Goal: Task Accomplishment & Management: Manage account settings

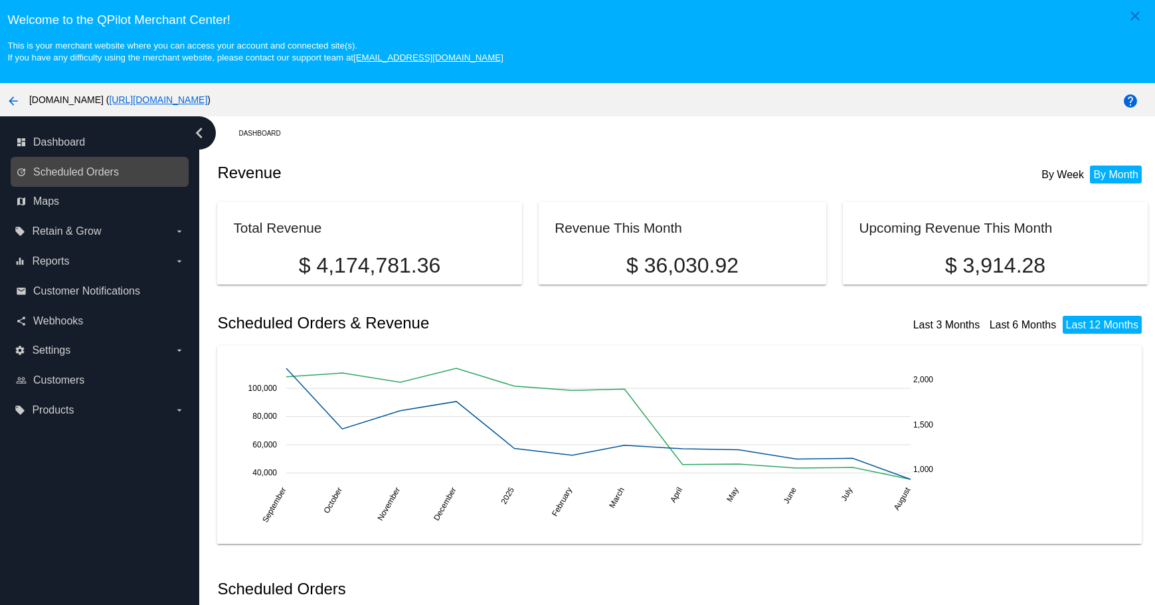
click at [100, 162] on link "update Scheduled Orders" at bounding box center [100, 171] width 169 height 21
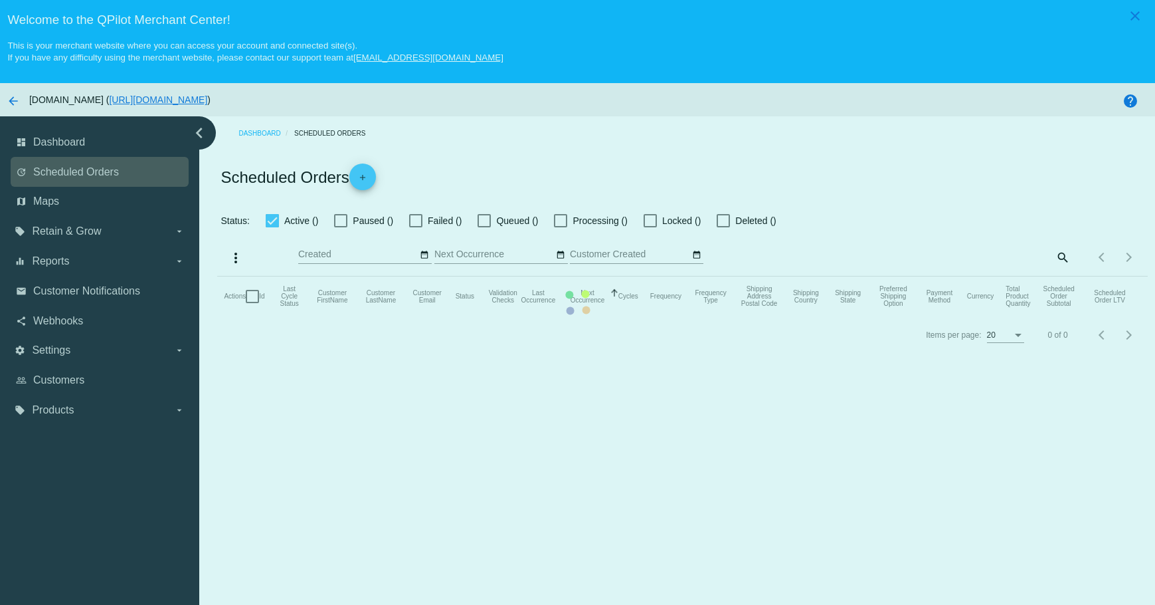
click at [217, 276] on mat-table "Actions Id Last Cycle Status Customer FirstName Customer LastName Customer Emai…" at bounding box center [682, 296] width 930 height 40
checkbox input "true"
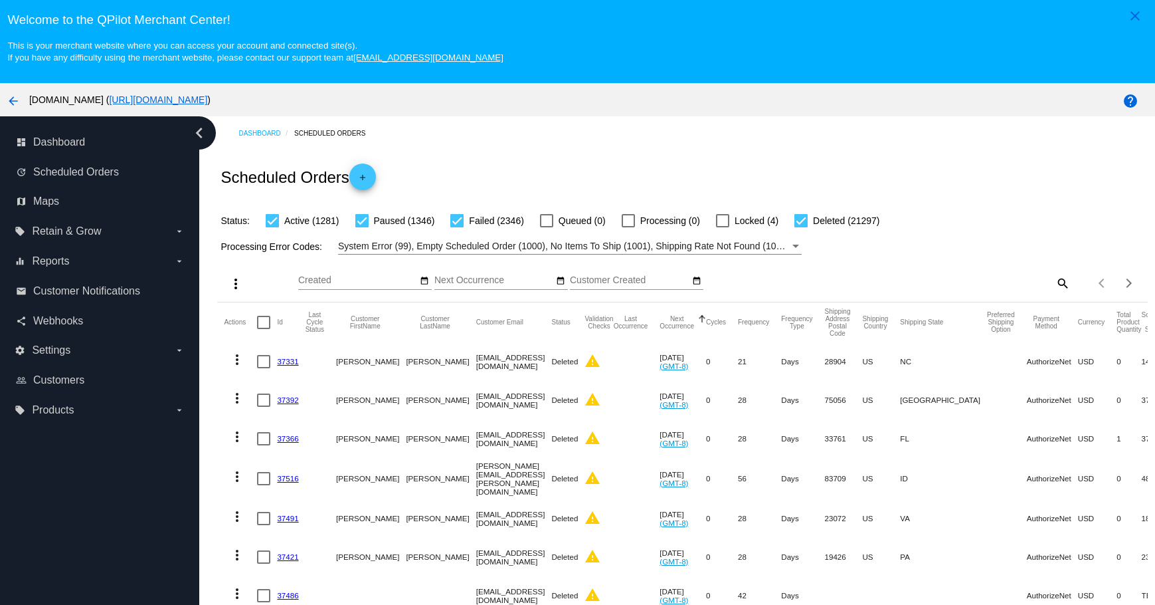
click at [1054, 280] on mat-icon "search" at bounding box center [1062, 282] width 16 height 21
click at [945, 282] on input "Search" at bounding box center [955, 280] width 232 height 11
paste input "[EMAIL_ADDRESS][DOMAIN_NAME]"
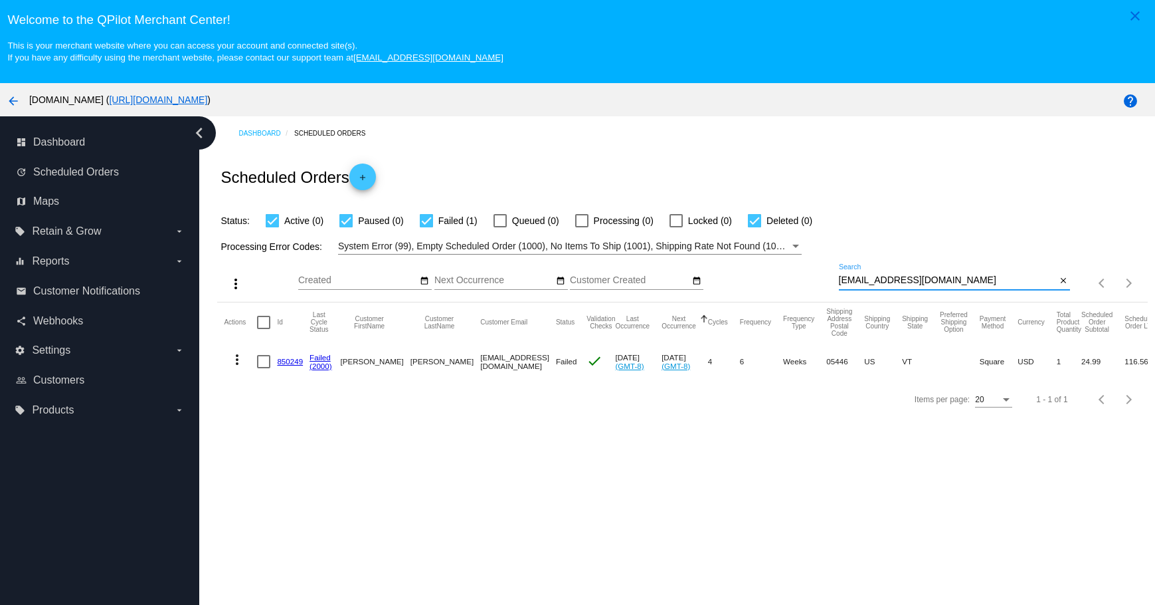
click at [235, 360] on mat-icon "more_vert" at bounding box center [237, 359] width 16 height 16
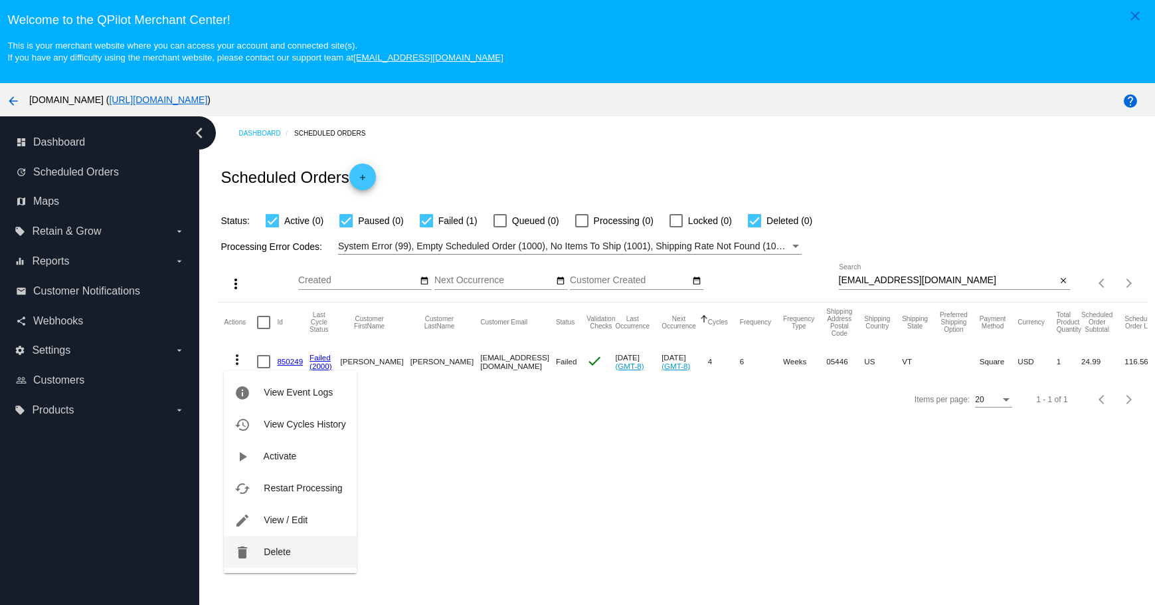
click at [261, 553] on button "delete Delete" at bounding box center [290, 551] width 132 height 32
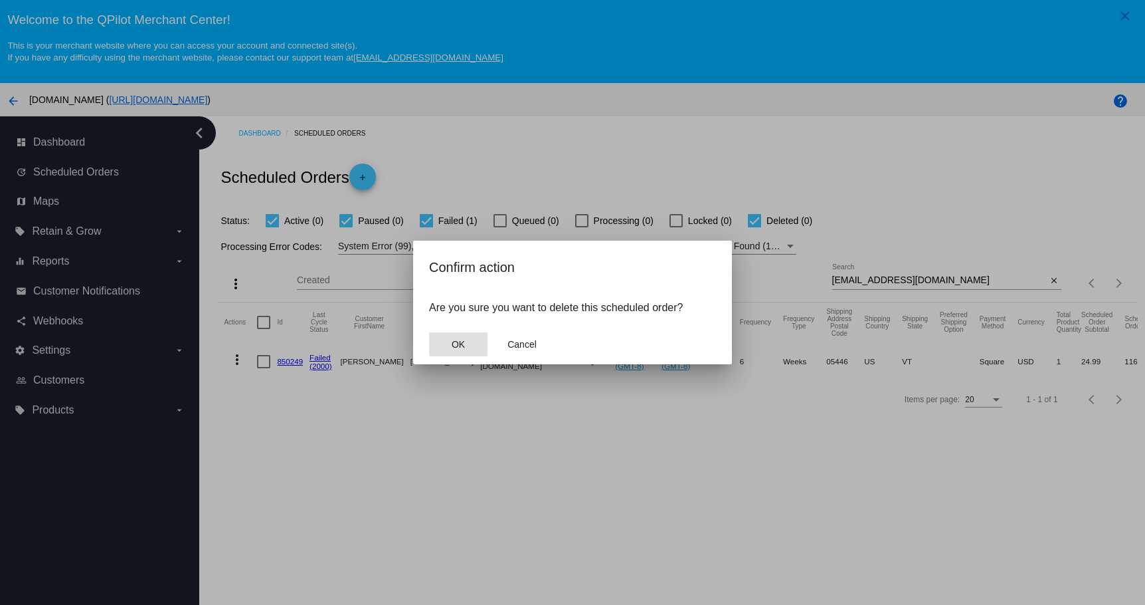
click at [456, 350] on button "OK" at bounding box center [458, 344] width 58 height 24
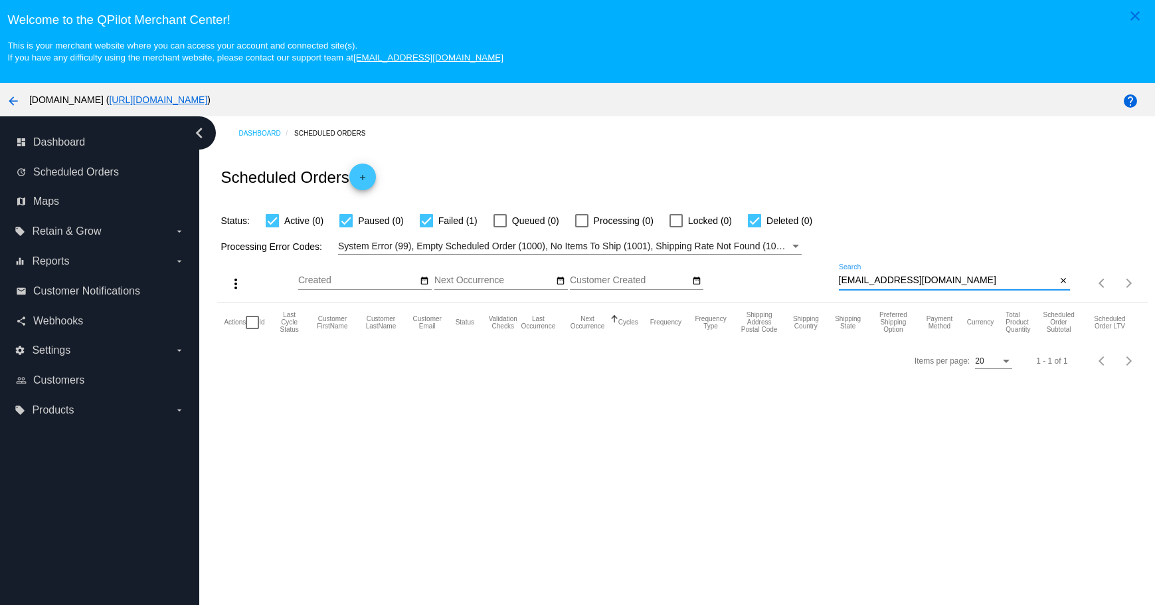
click at [988, 280] on input "[EMAIL_ADDRESS][DOMAIN_NAME]" at bounding box center [948, 280] width 218 height 11
type input "[EMAIL_ADDRESS][DOMAIN_NAME]"
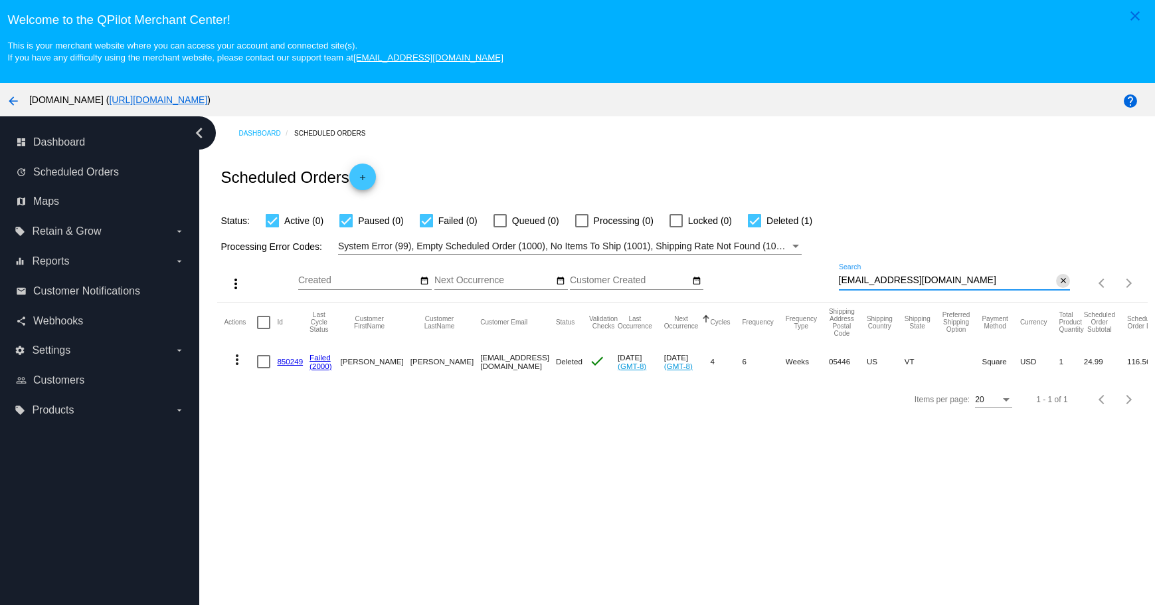
click at [1059, 277] on mat-icon "close" at bounding box center [1063, 281] width 9 height 11
